Goal: Information Seeking & Learning: Learn about a topic

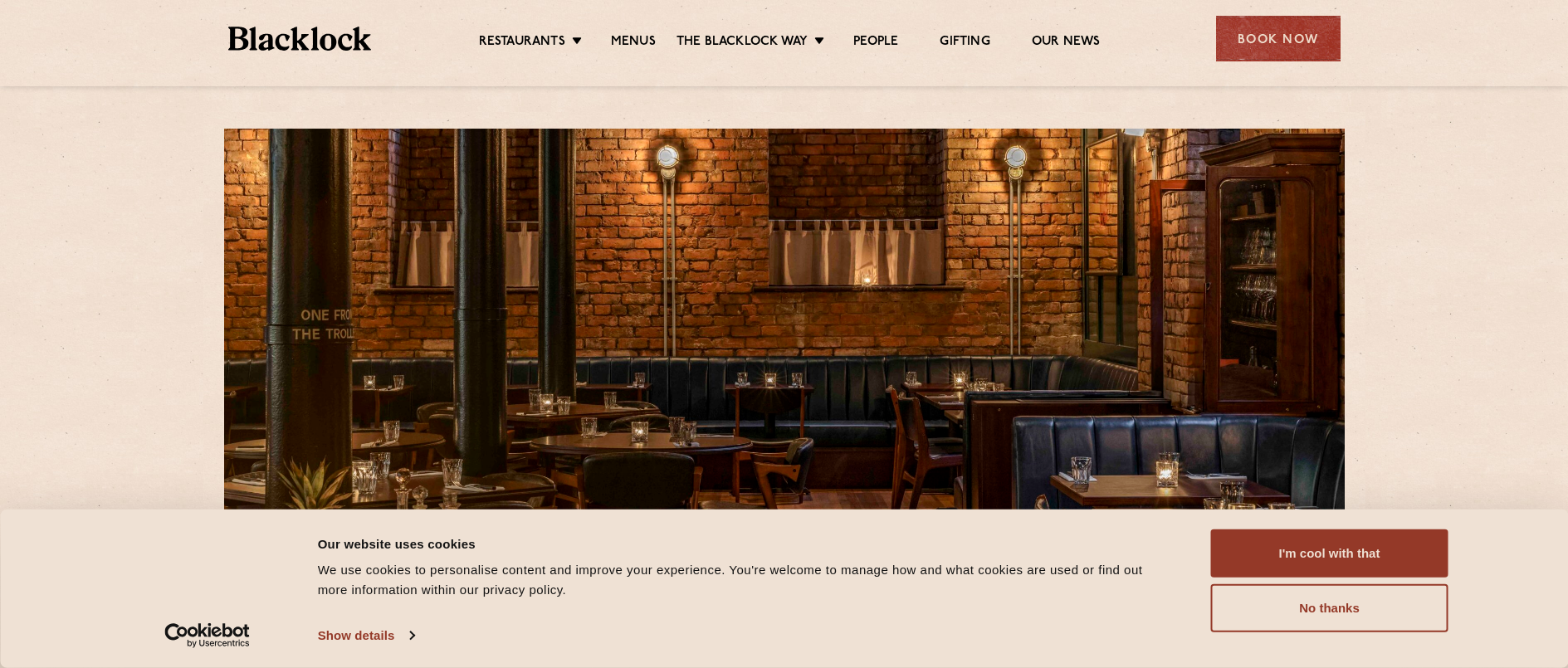
click at [1260, 569] on button "I'm cool with that" at bounding box center [1330, 553] width 238 height 48
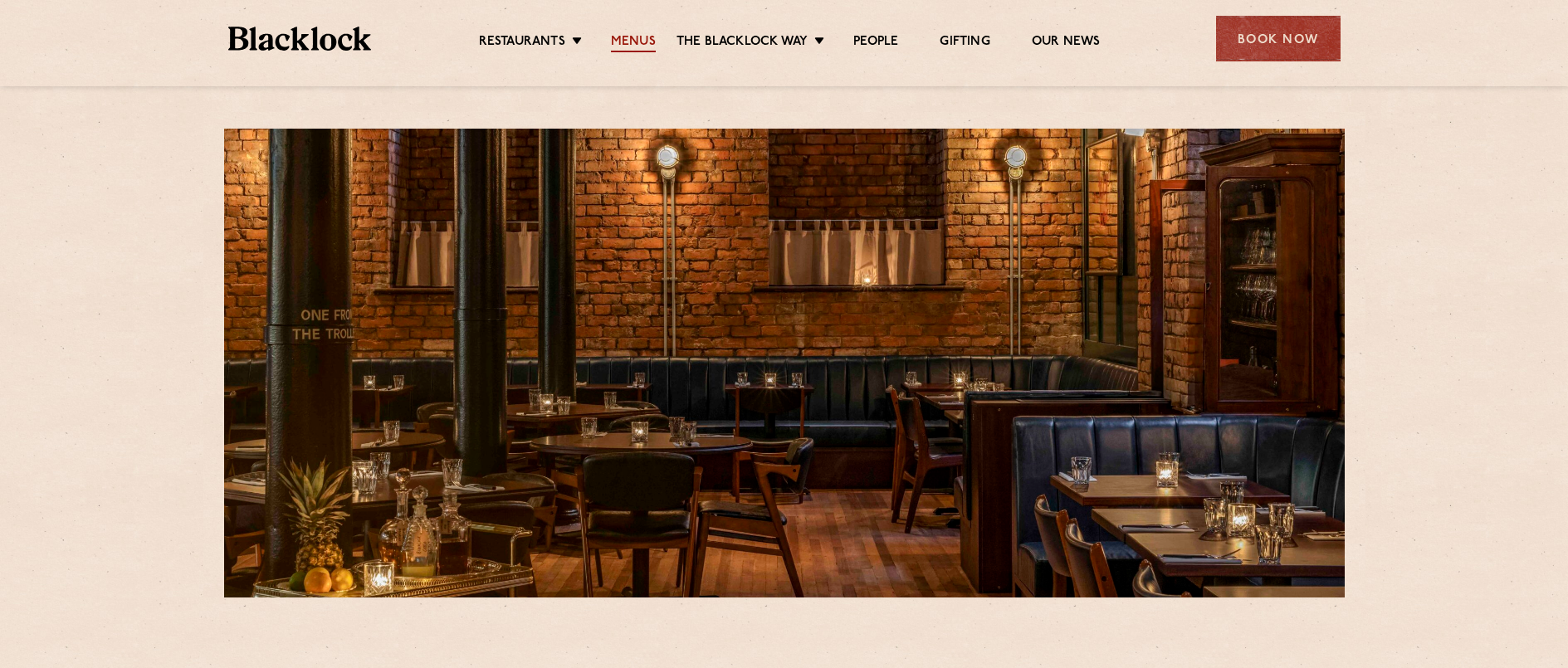
click at [642, 40] on link "Menus" at bounding box center [633, 43] width 45 height 19
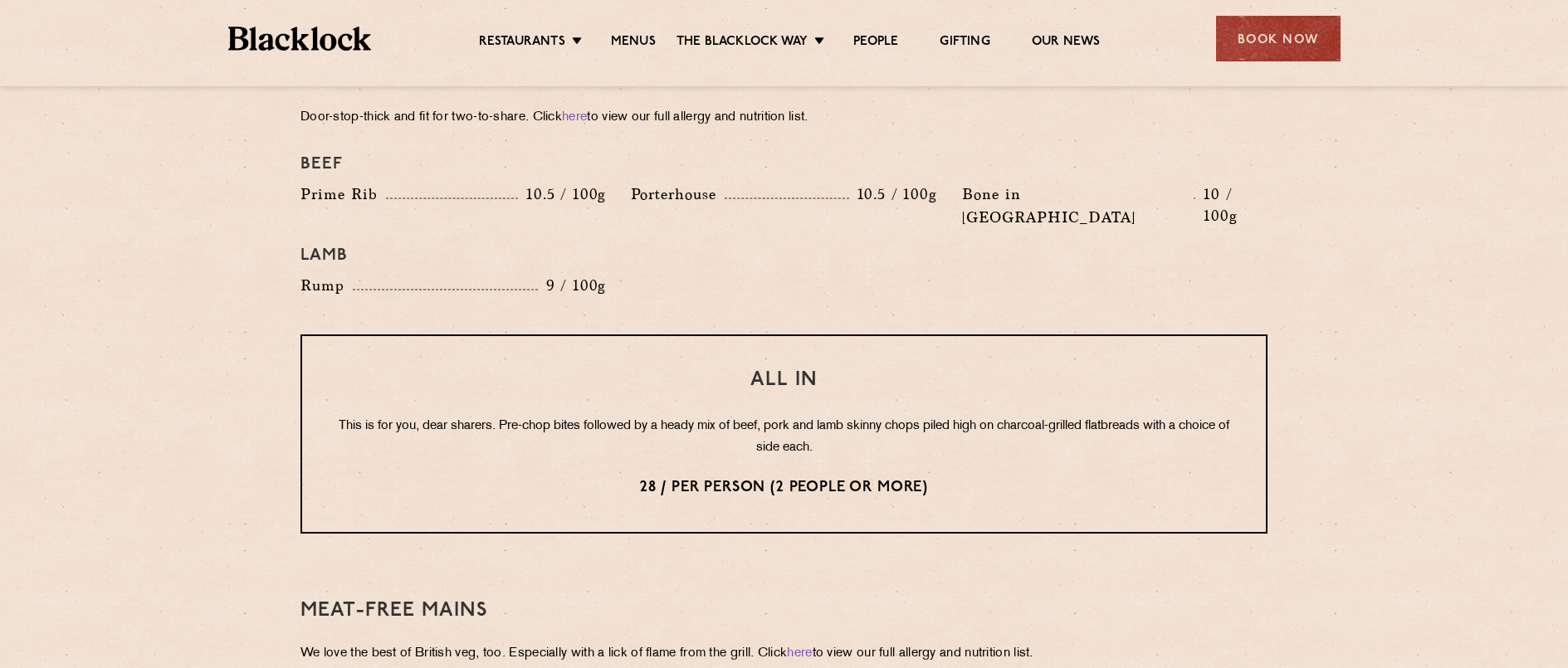
scroll to position [1893, 0]
click at [130, 342] on section "Pre Chop Bites [PERSON_NAME] Potted Meats & Kimchi 2 Egg & Anchovy 2 Cheese & P…" at bounding box center [784, 137] width 1568 height 2389
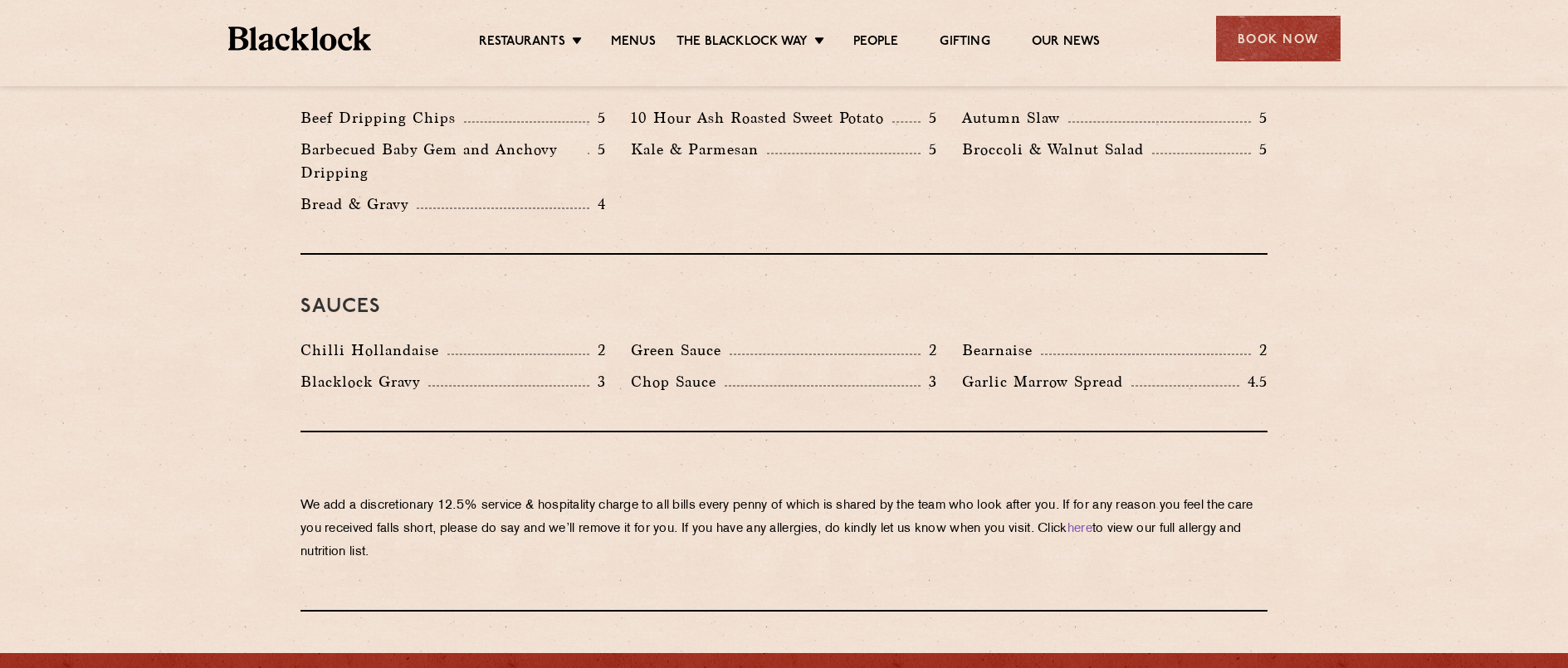
scroll to position [2911, 0]
